Goal: Navigation & Orientation: Find specific page/section

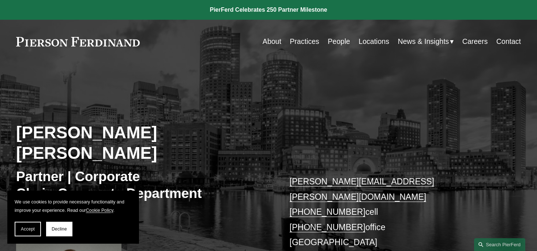
click at [276, 44] on link "About" at bounding box center [272, 41] width 19 height 14
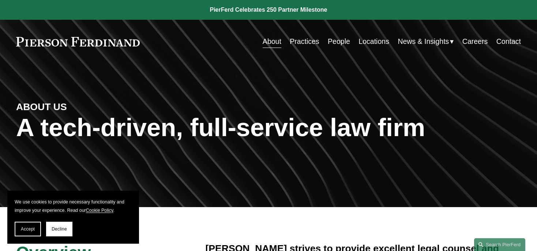
click at [340, 41] on link "People" at bounding box center [339, 41] width 22 height 14
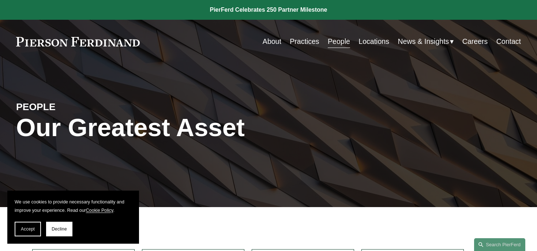
click at [382, 40] on link "Locations" at bounding box center [374, 41] width 31 height 14
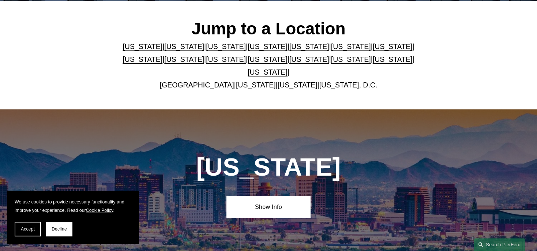
scroll to position [219, 0]
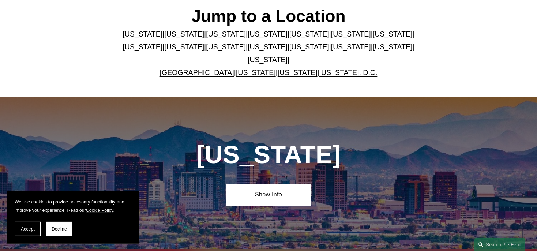
click at [373, 38] on link "[US_STATE]" at bounding box center [393, 34] width 40 height 8
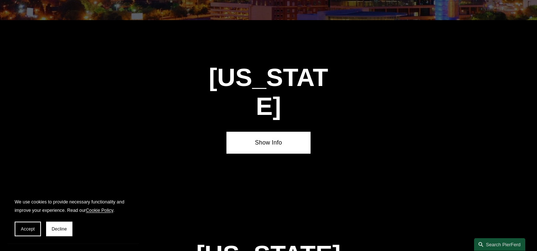
scroll to position [1233, 0]
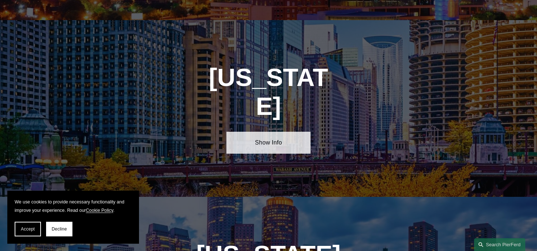
click at [280, 132] on link "Show Info" at bounding box center [269, 143] width 84 height 22
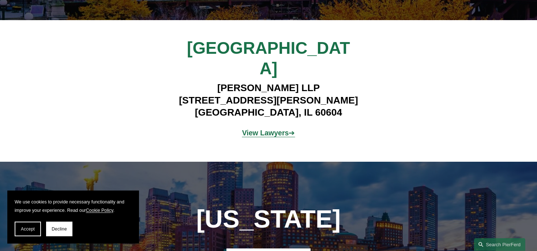
scroll to position [1418, 0]
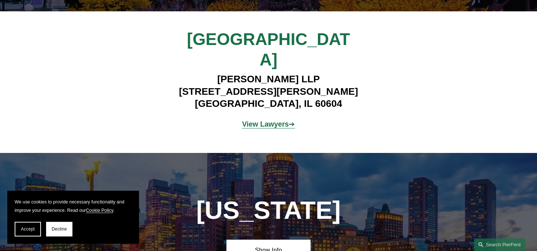
click at [279, 120] on strong "View Lawyers" at bounding box center [265, 124] width 47 height 8
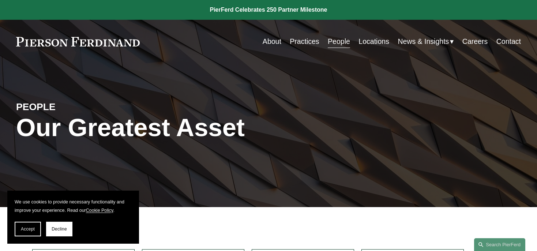
click at [370, 42] on link "Locations" at bounding box center [374, 41] width 31 height 14
